Goal: Information Seeking & Learning: Learn about a topic

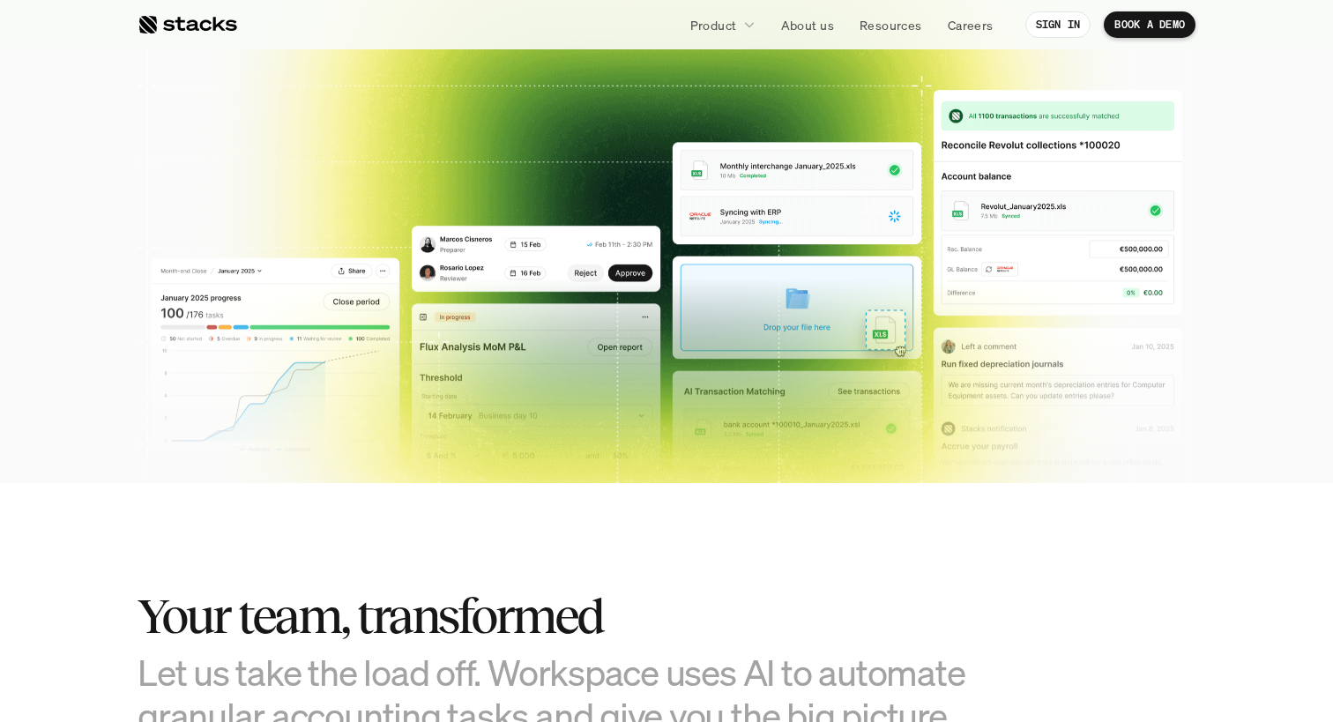
scroll to position [1078, 0]
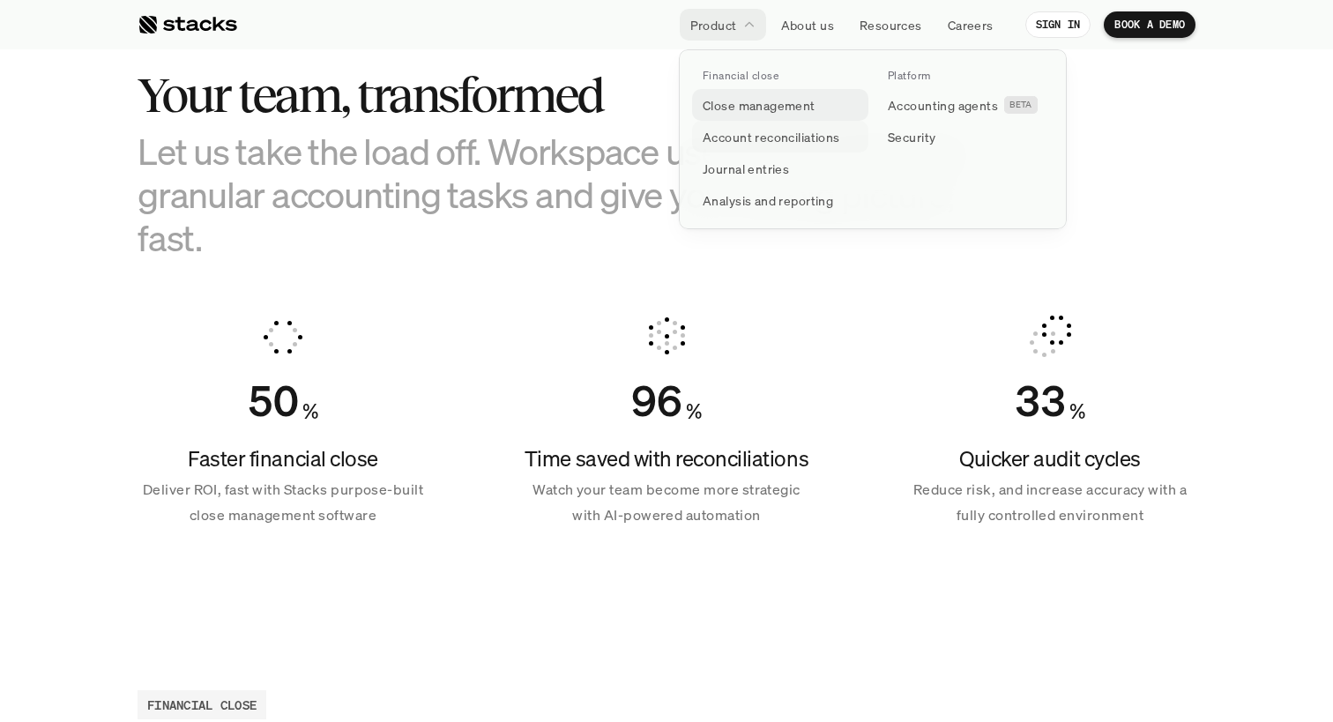
click at [739, 134] on p "Account reconciliations" at bounding box center [772, 137] width 138 height 19
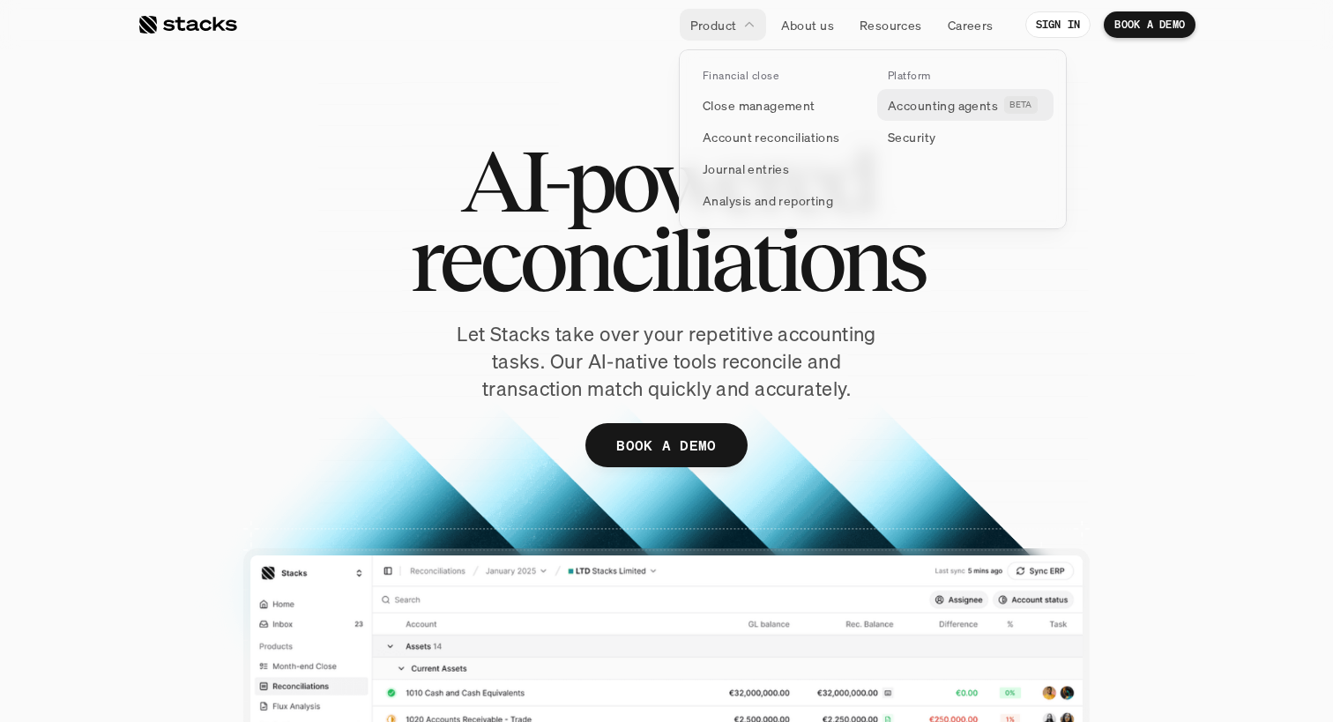
click at [924, 108] on p "Accounting agents" at bounding box center [943, 105] width 110 height 19
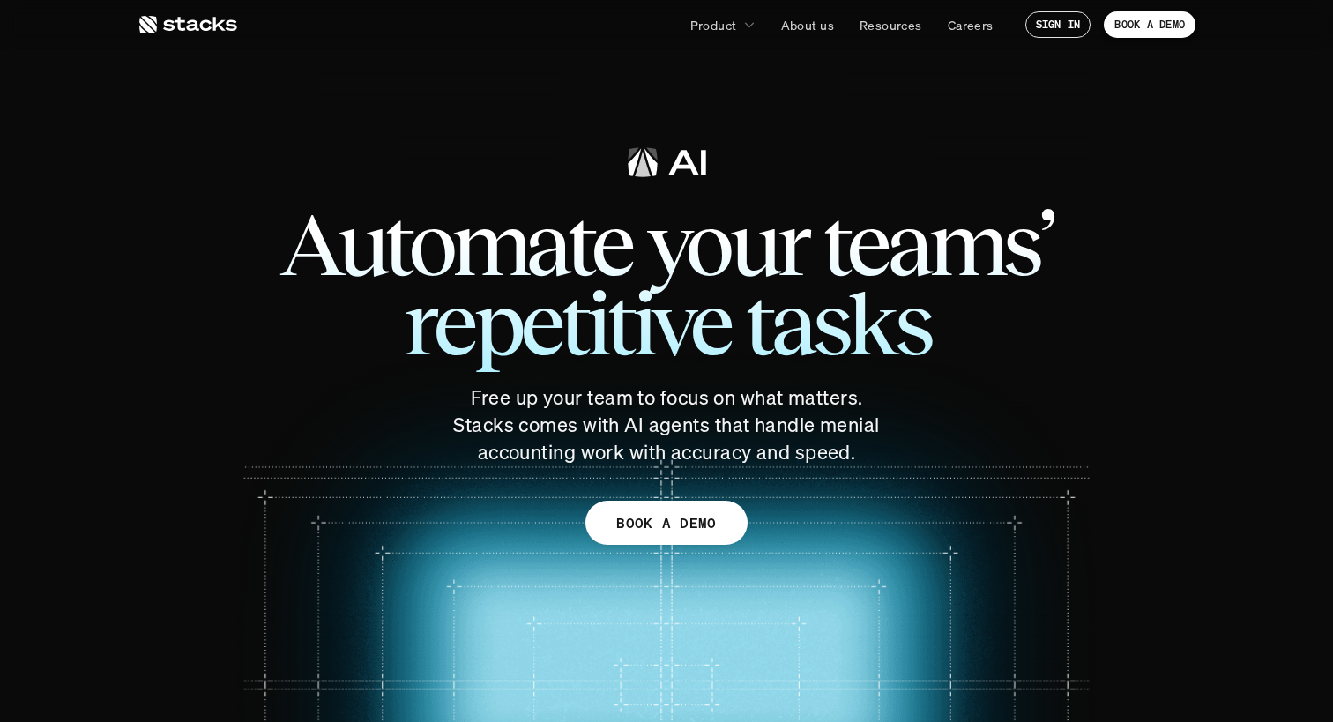
click at [205, 23] on icon at bounding box center [188, 24] width 100 height 21
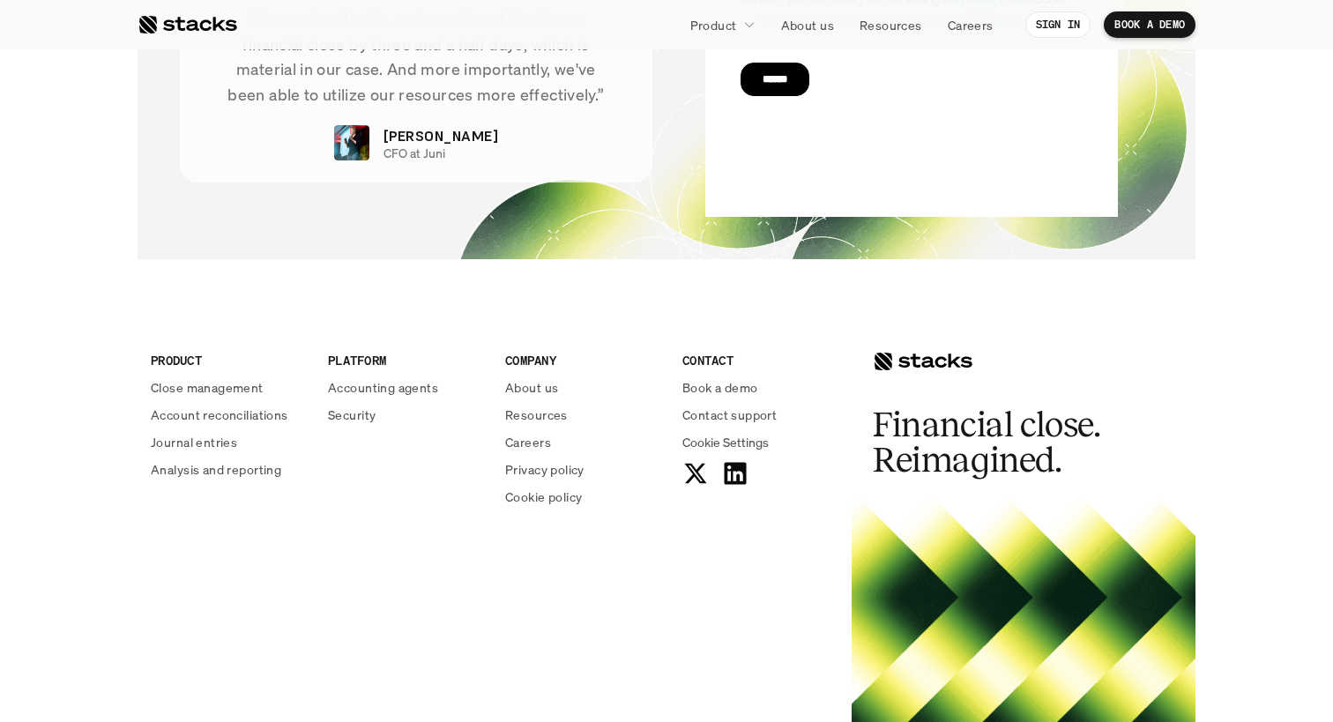
scroll to position [6408, 0]
